Goal: Task Accomplishment & Management: Complete application form

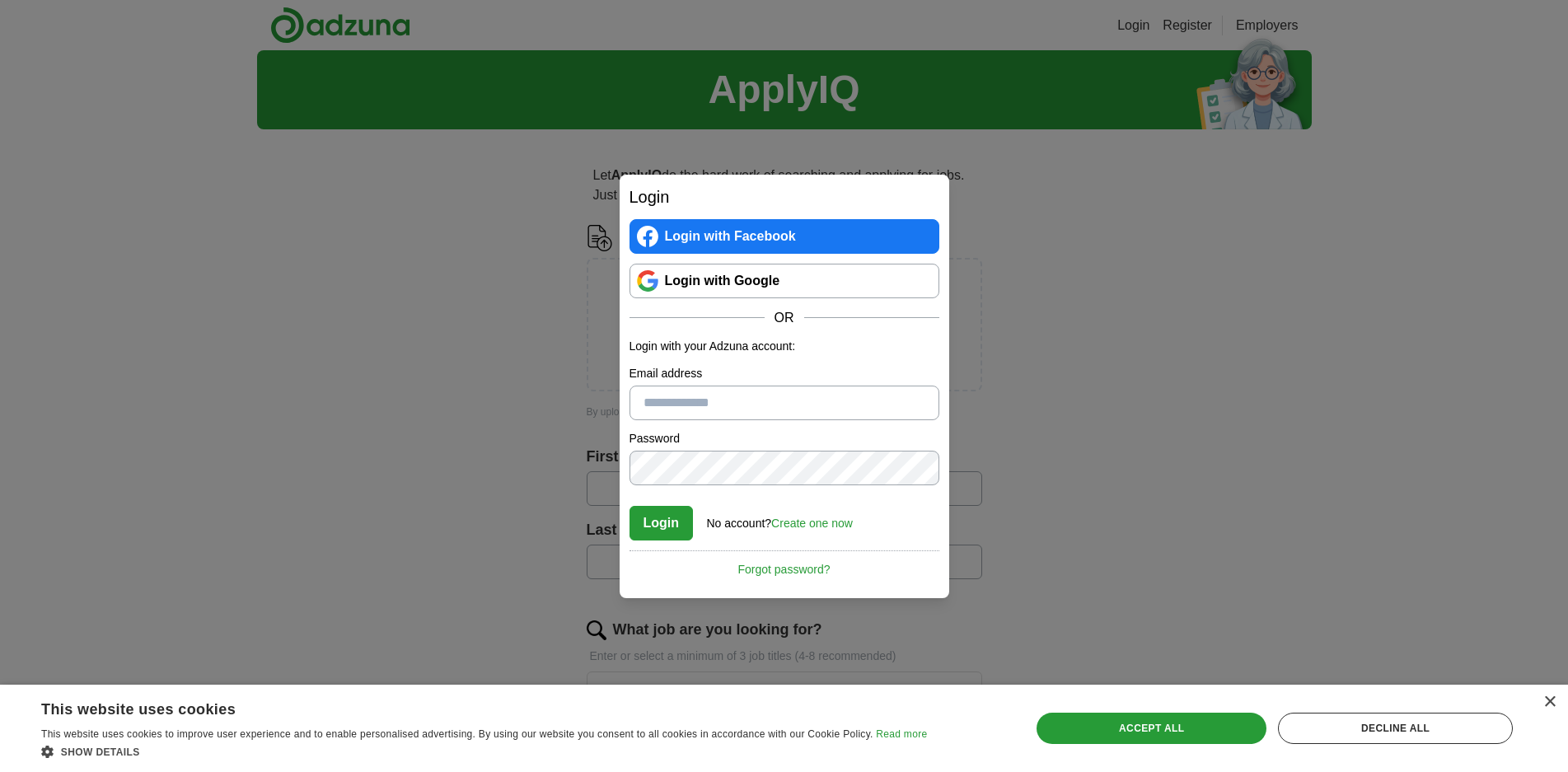
click at [740, 284] on link "Login with Google" at bounding box center [784, 281] width 310 height 35
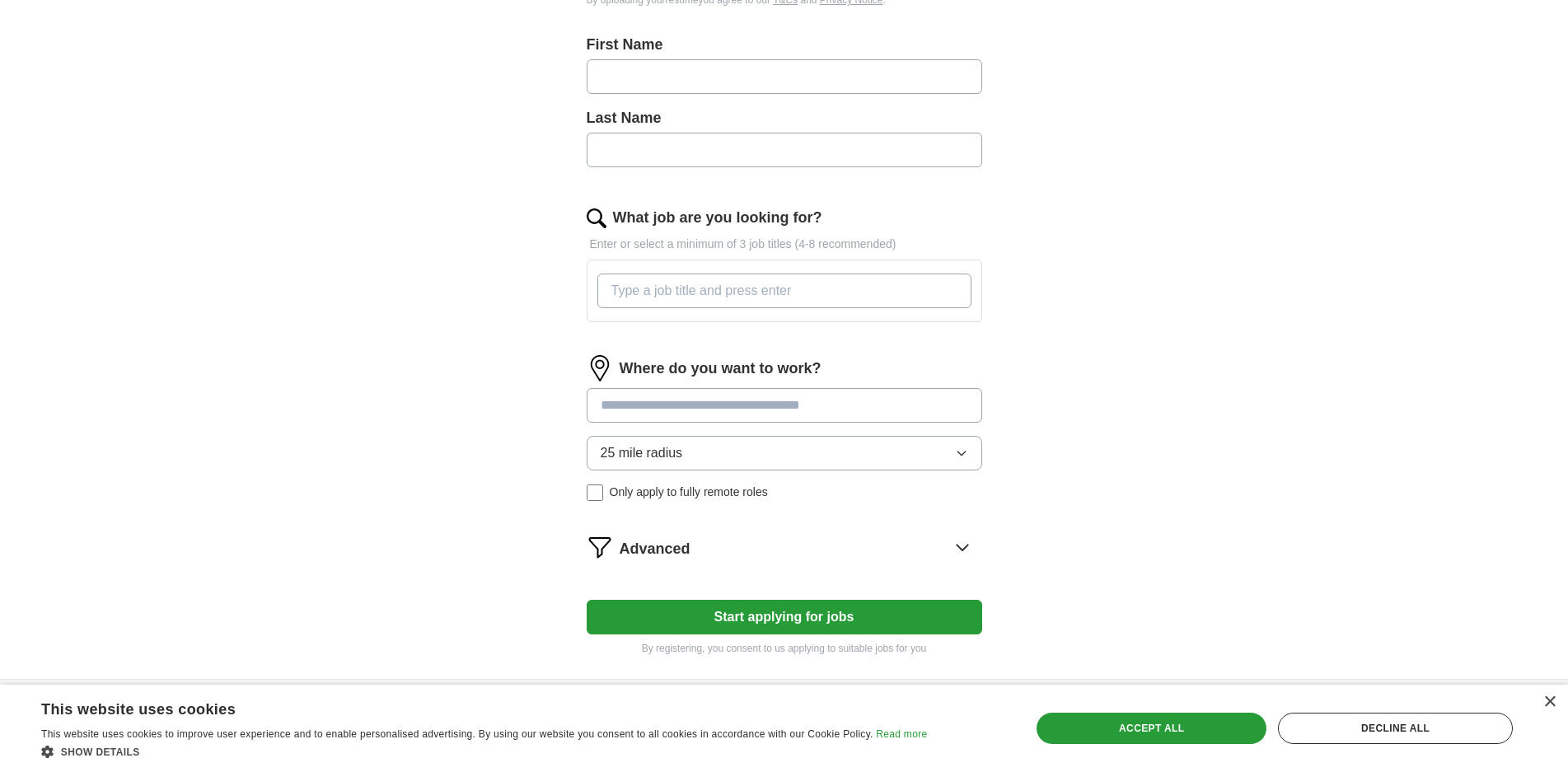
scroll to position [486, 0]
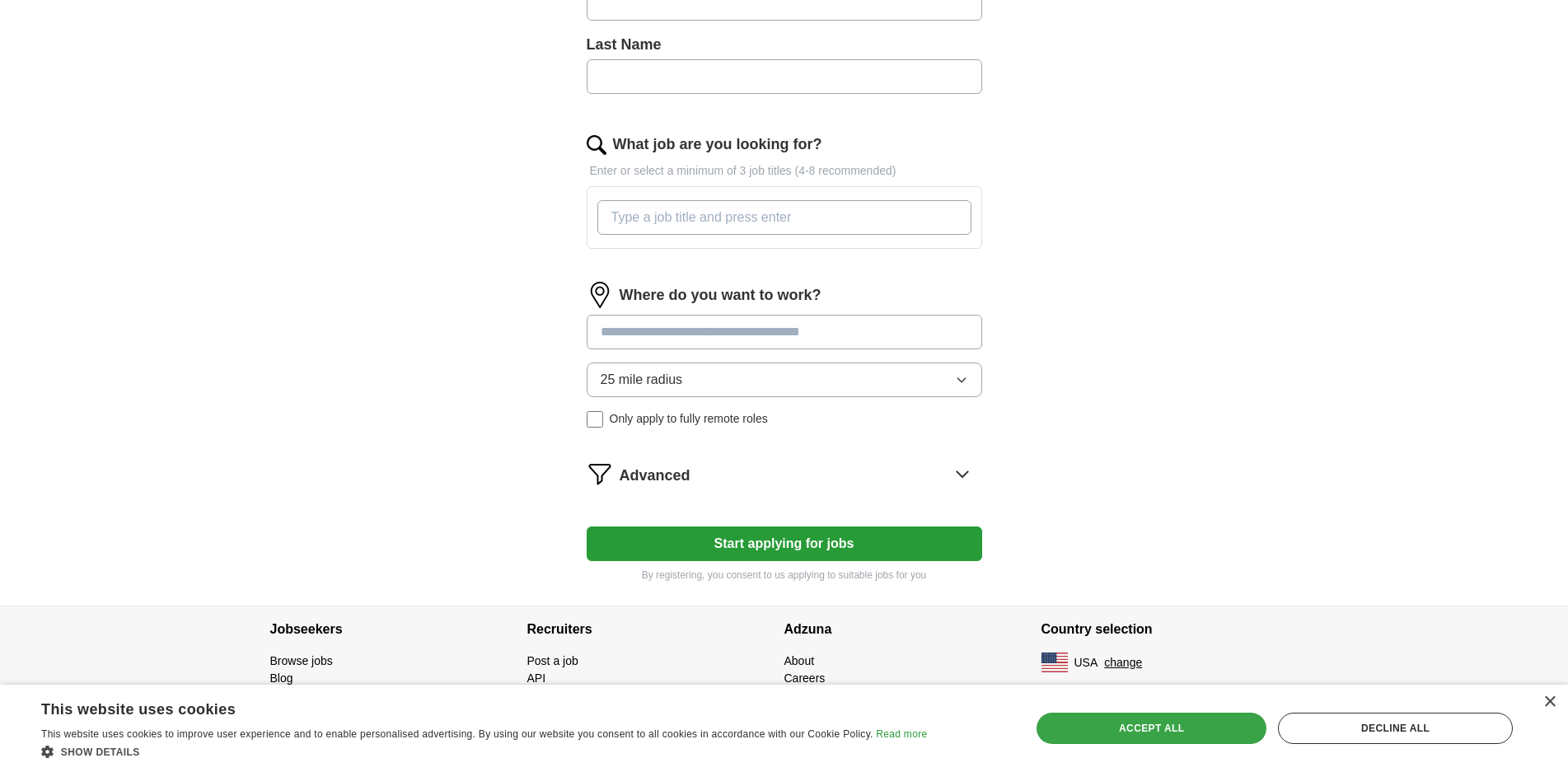
click at [1215, 727] on div "Accept all" at bounding box center [1151, 728] width 230 height 31
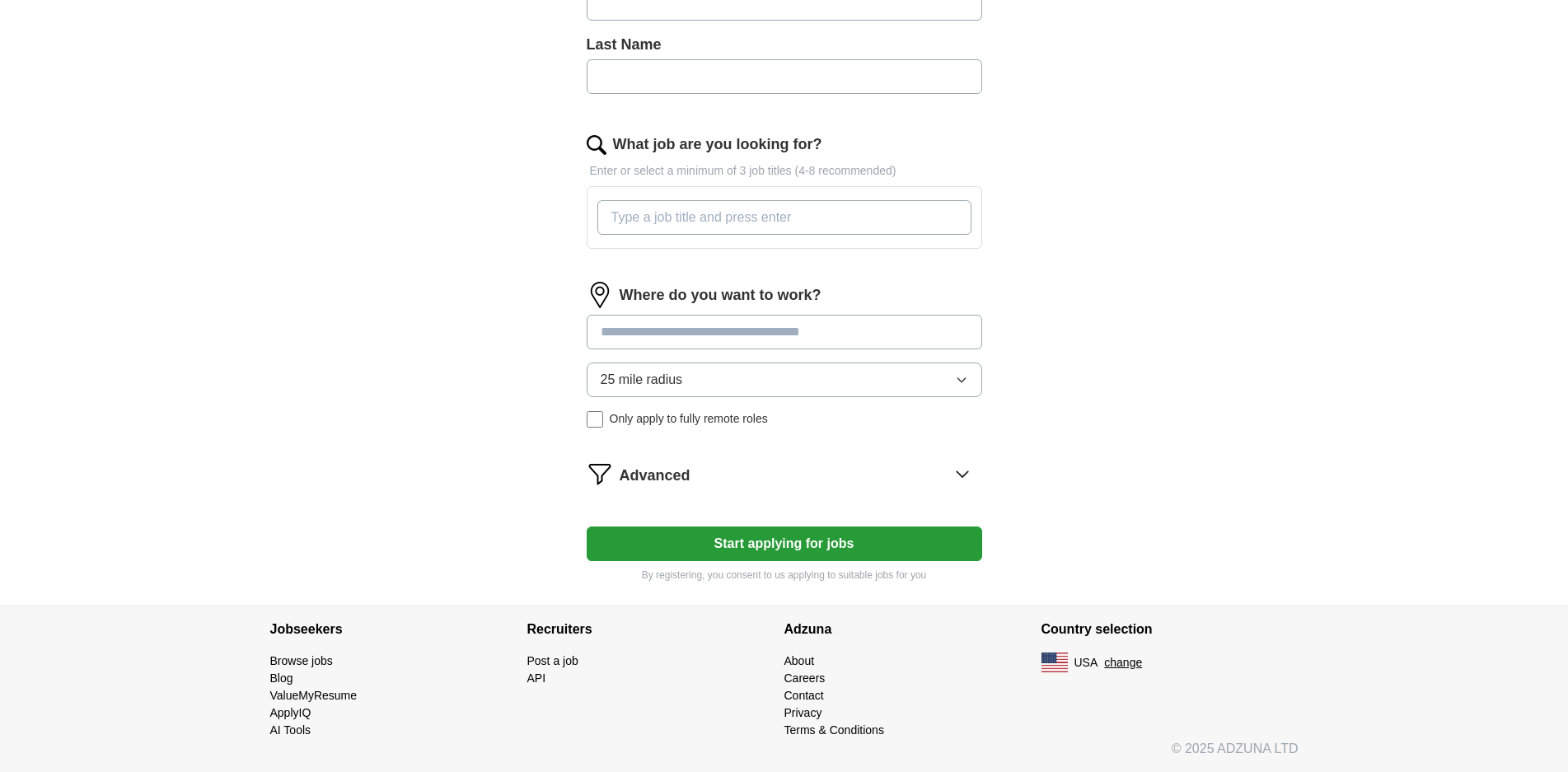
click at [835, 549] on button "Start applying for jobs" at bounding box center [784, 544] width 396 height 35
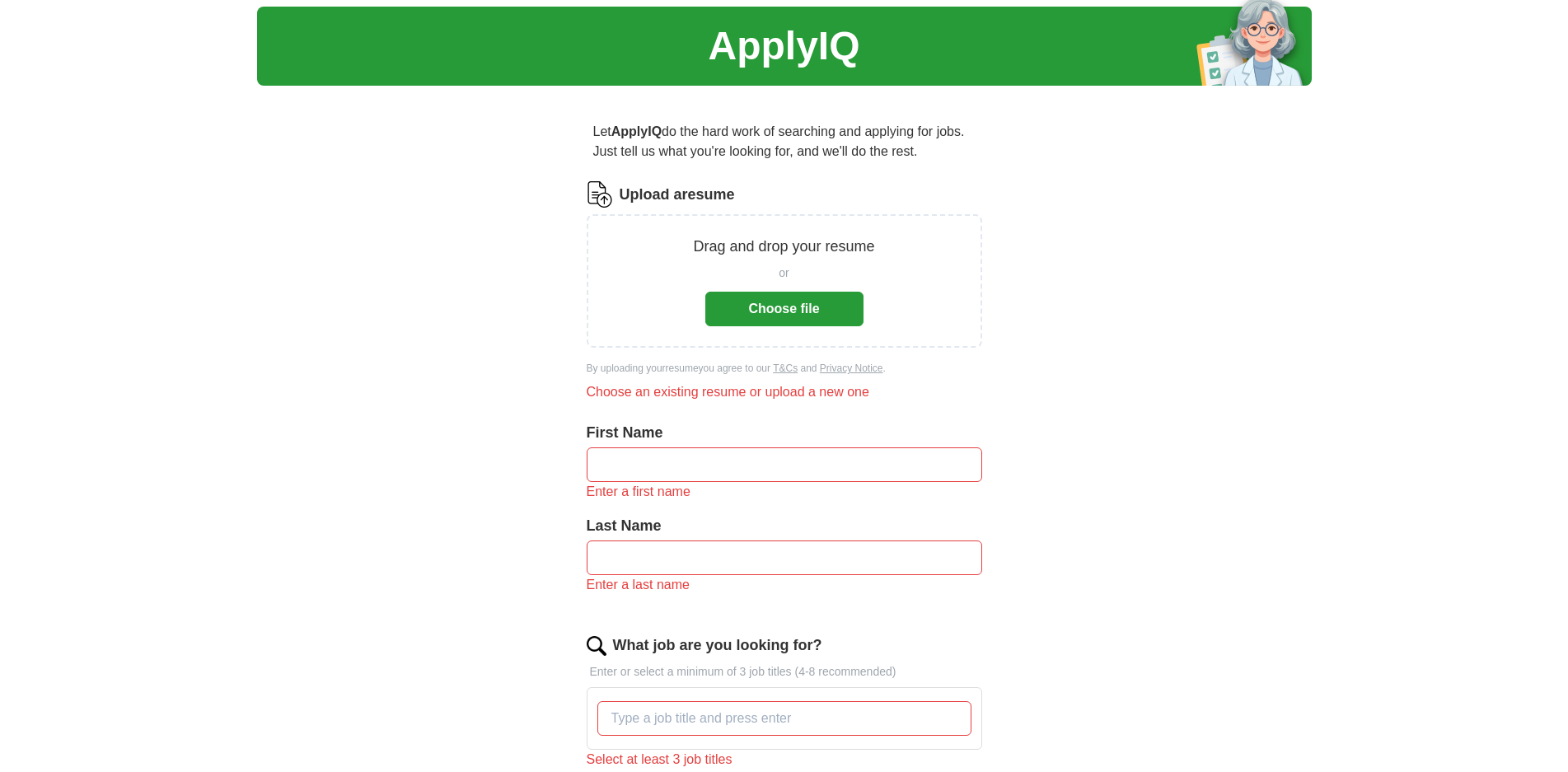
scroll to position [0, 0]
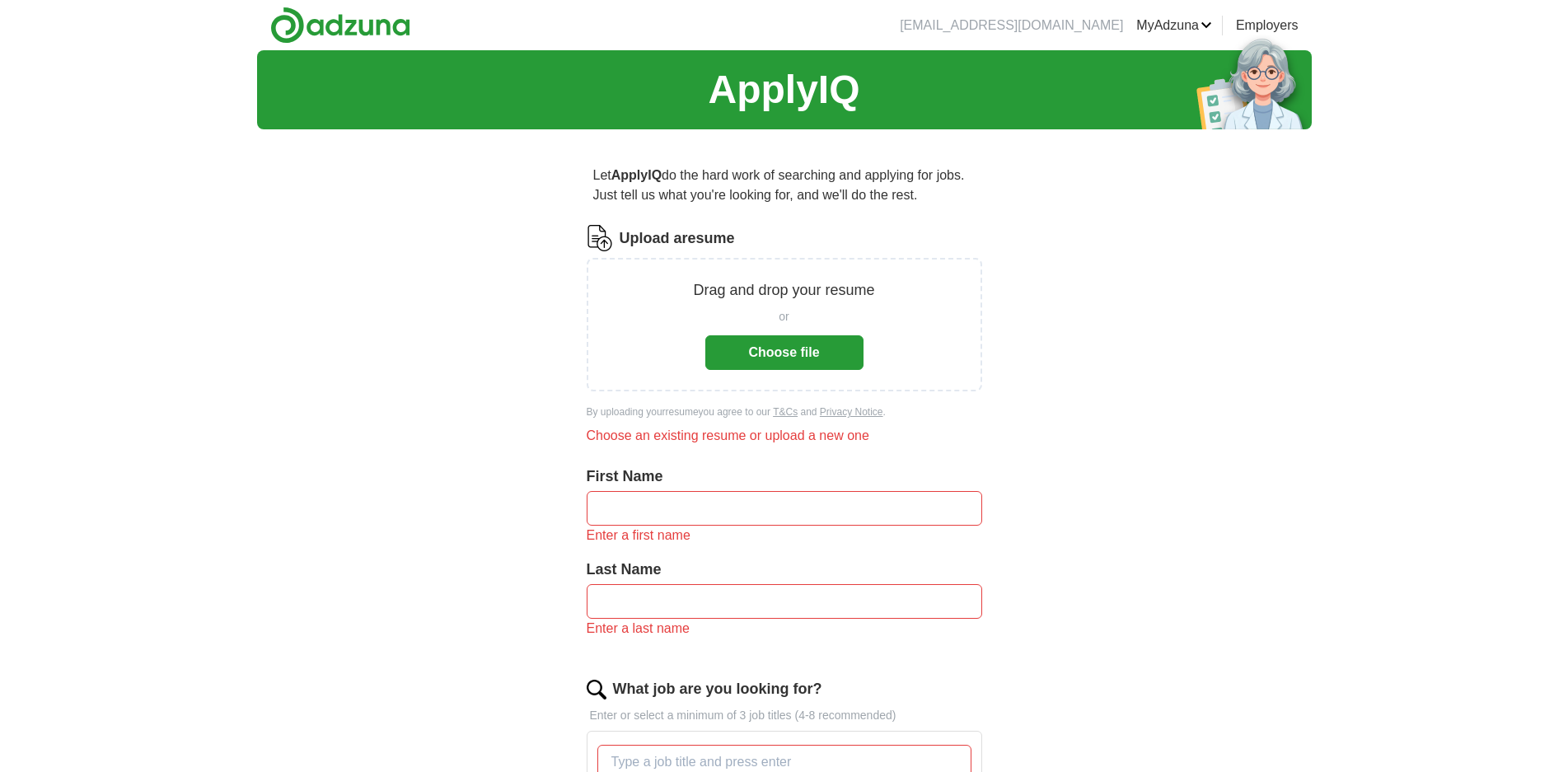
click at [349, 24] on img at bounding box center [340, 25] width 140 height 37
